Goal: Book appointment/travel/reservation

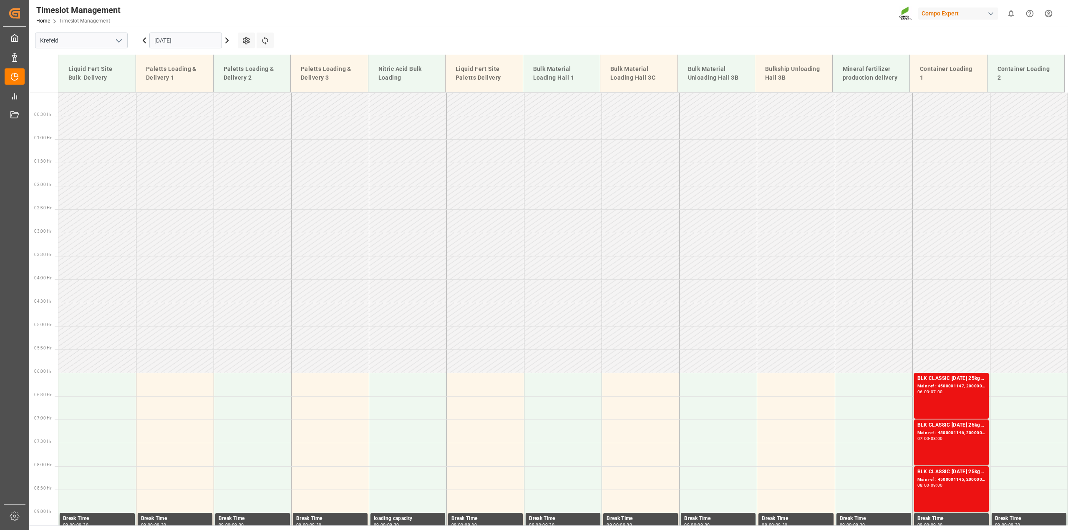
scroll to position [161, 0]
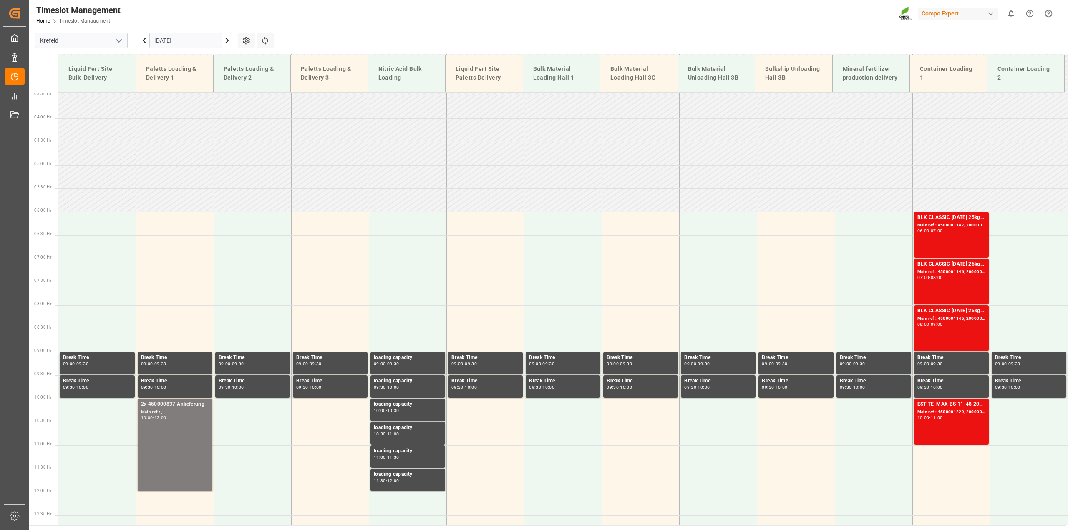
click at [178, 38] on input "[DATE]" at bounding box center [185, 41] width 73 height 16
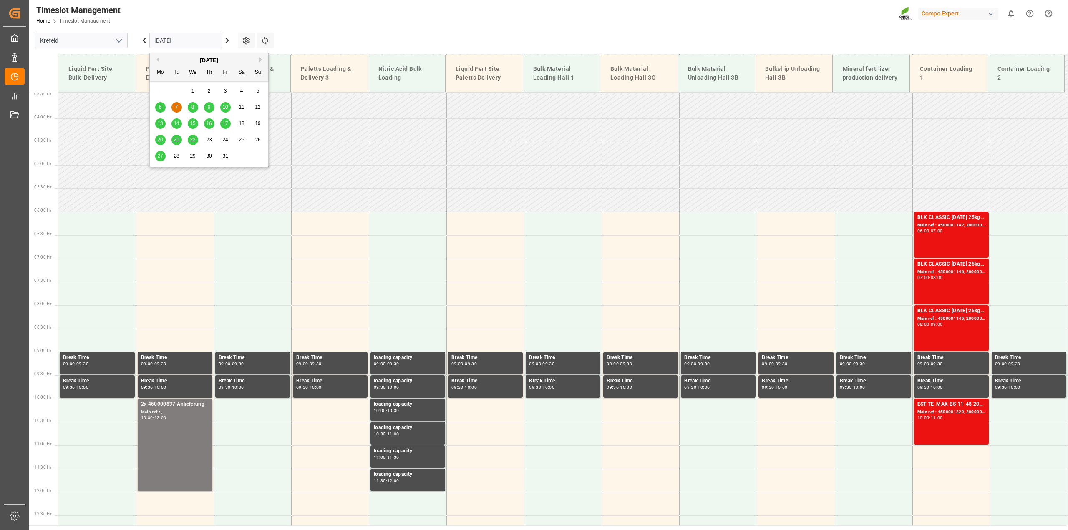
click at [156, 58] on button "Previous Month" at bounding box center [156, 59] width 5 height 5
click at [159, 158] on span "29" at bounding box center [159, 156] width 5 height 6
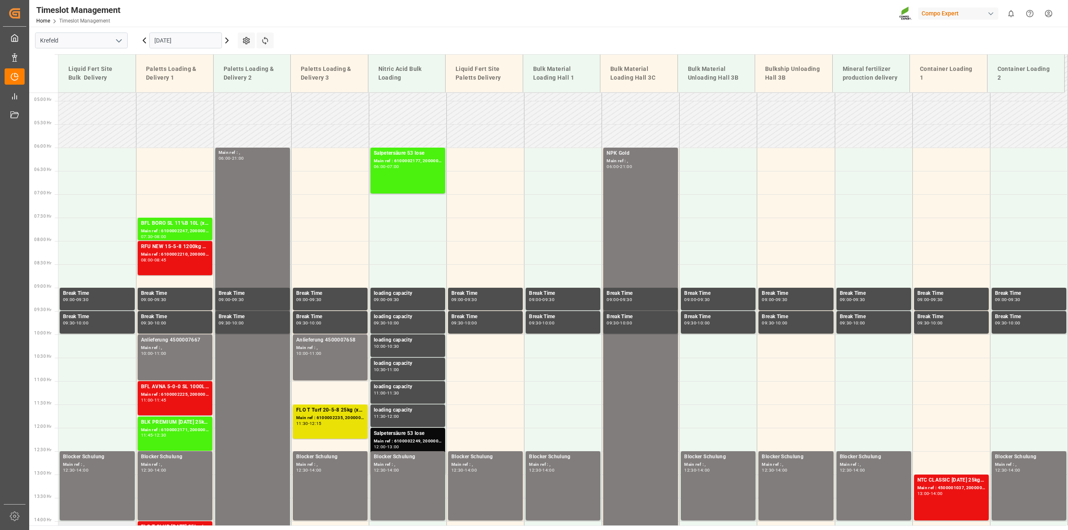
scroll to position [204, 0]
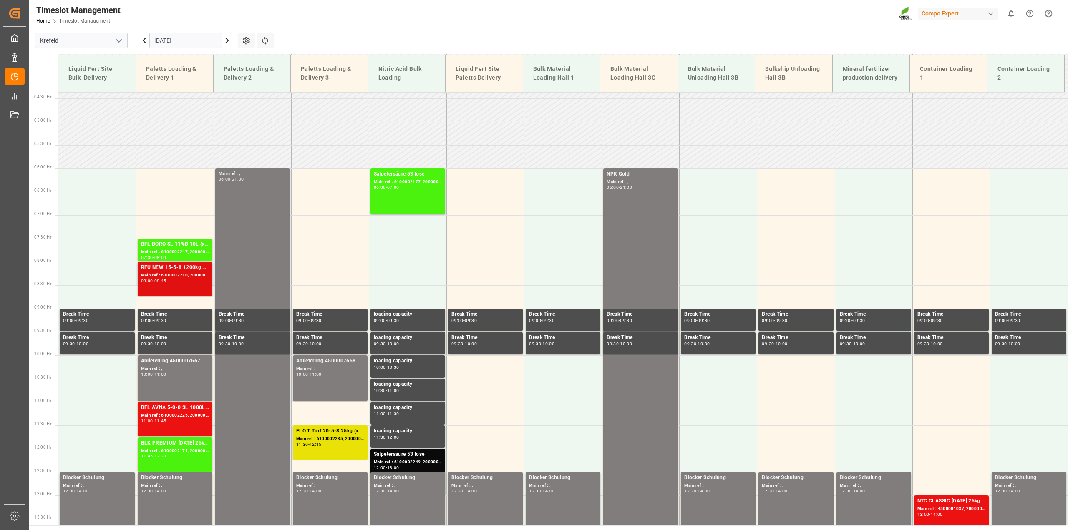
click at [161, 276] on div "Main ref : 6100002210, 2000001368 2000001243" at bounding box center [175, 275] width 68 height 7
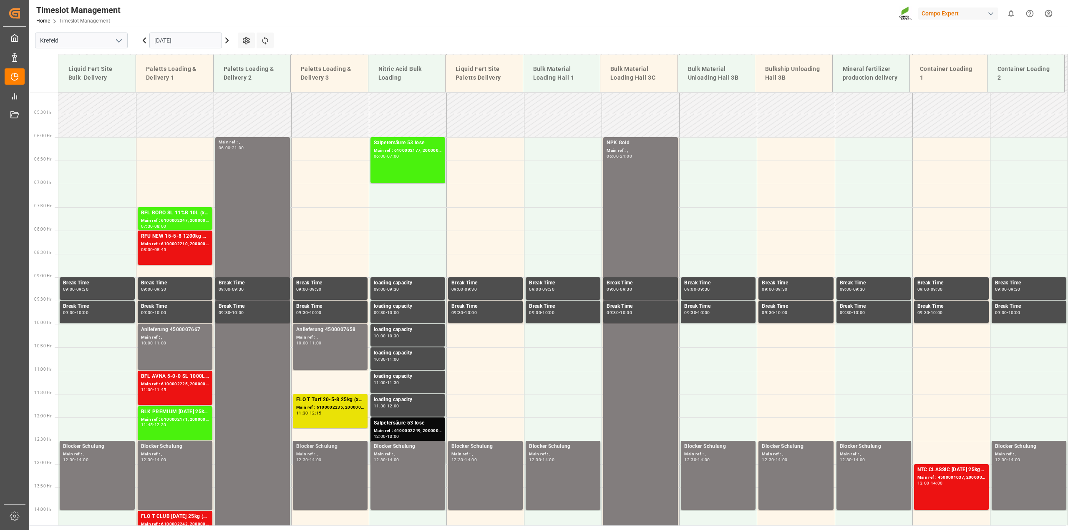
scroll to position [152, 0]
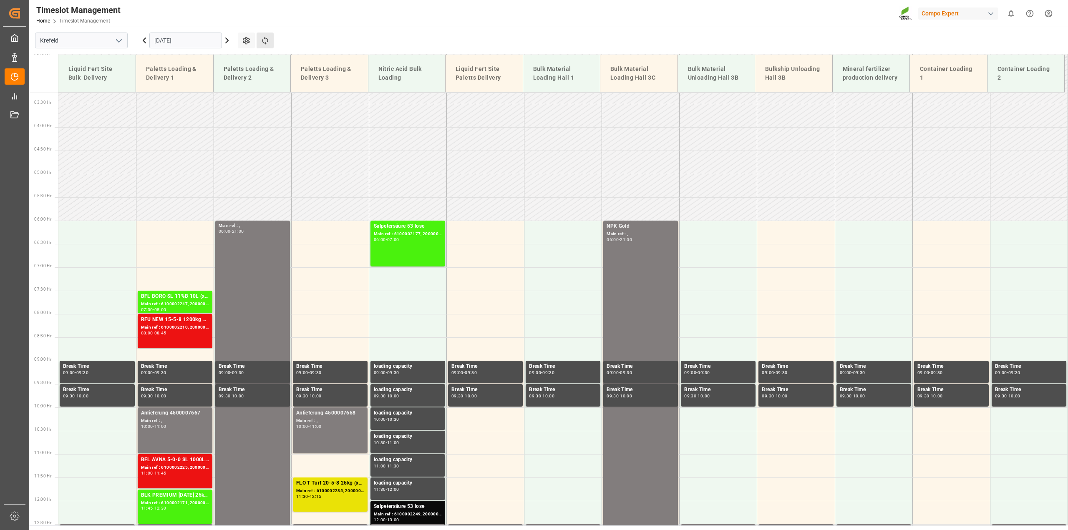
click at [269, 45] on button "Refresh Time Slots" at bounding box center [264, 41] width 17 height 16
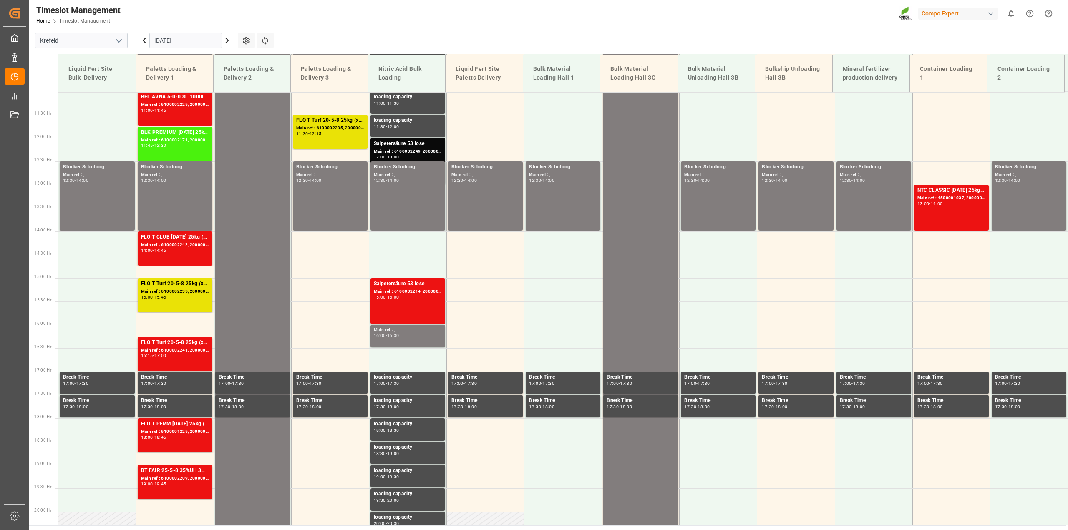
scroll to position [517, 0]
